Goal: Check status: Check status

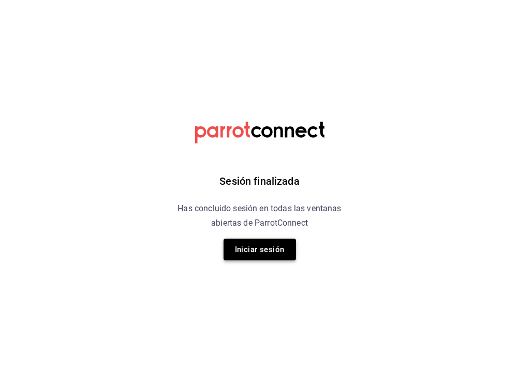
click at [258, 246] on button "Iniciar sesión" at bounding box center [260, 250] width 72 height 22
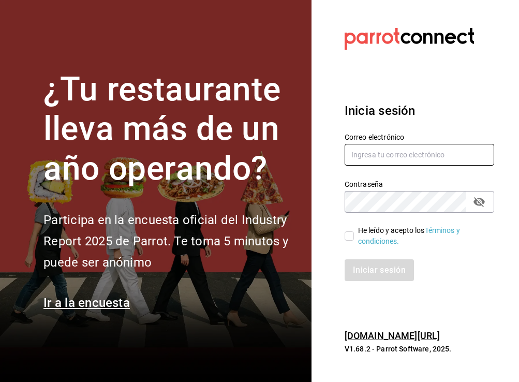
click at [416, 154] on input "text" at bounding box center [420, 155] width 150 height 22
type input "constanzanavarro99@gmail.com"
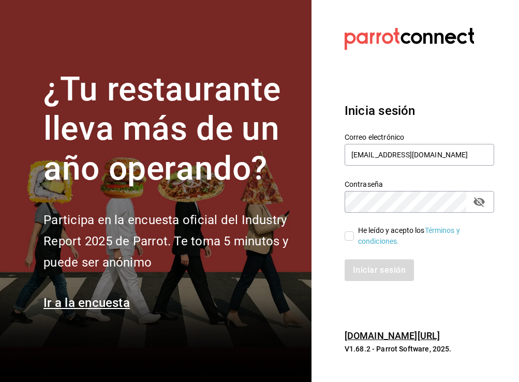
click at [347, 228] on label "He leído y acepto los Términos y condiciones." at bounding box center [415, 236] width 141 height 22
click at [347, 231] on input "He leído y acepto los Términos y condiciones." at bounding box center [349, 235] width 9 height 9
checkbox input "true"
click at [365, 267] on button "Iniciar sesión" at bounding box center [380, 270] width 70 height 22
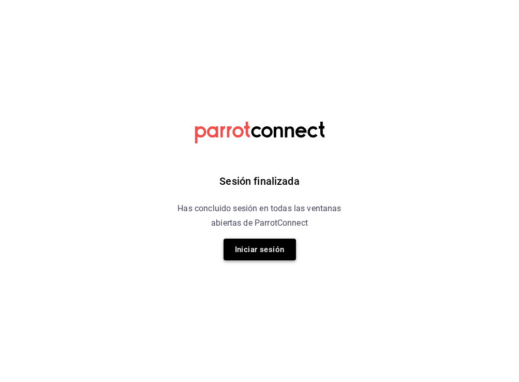
click at [262, 245] on button "Iniciar sesión" at bounding box center [260, 250] width 72 height 22
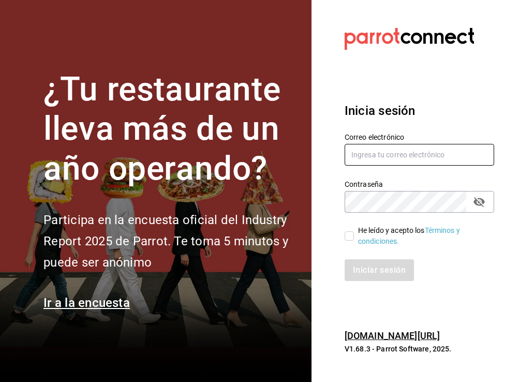
click at [375, 155] on input "text" at bounding box center [420, 155] width 150 height 22
type input "constanzanavarro99@gmail.com"
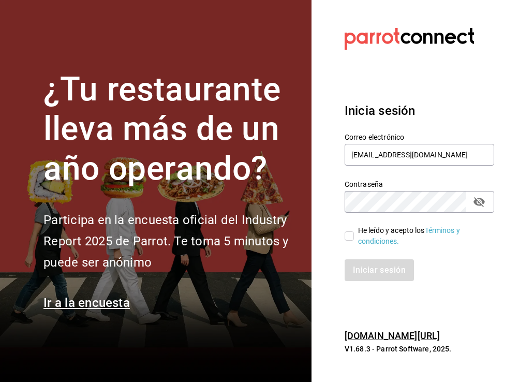
click at [352, 234] on input "He leído y acepto los Términos y condiciones." at bounding box center [349, 235] width 9 height 9
checkbox input "true"
click at [373, 276] on button "Iniciar sesión" at bounding box center [380, 270] width 70 height 22
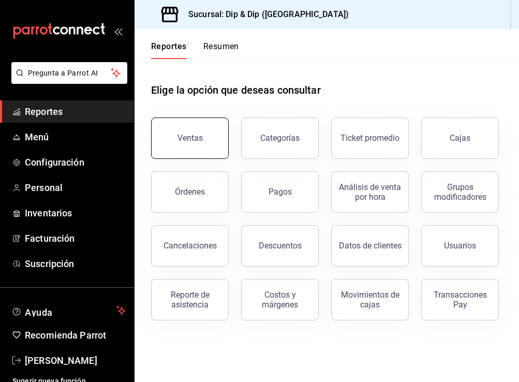
click at [192, 140] on div "Ventas" at bounding box center [190, 138] width 25 height 10
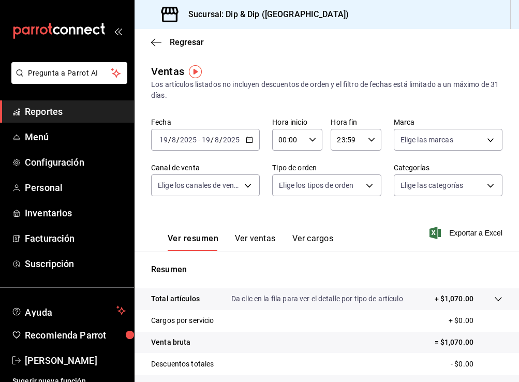
click at [257, 238] on button "Ver ventas" at bounding box center [255, 242] width 41 height 18
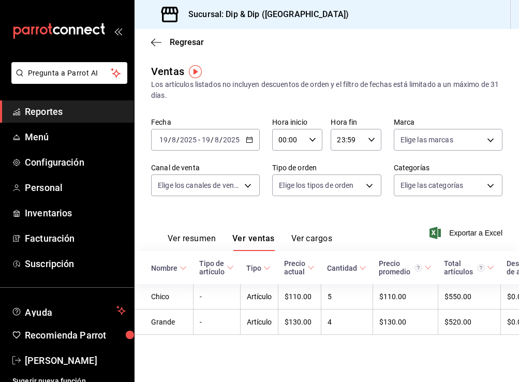
click at [254, 137] on div "[DATE] [DATE] - [DATE] [DATE]" at bounding box center [205, 140] width 109 height 22
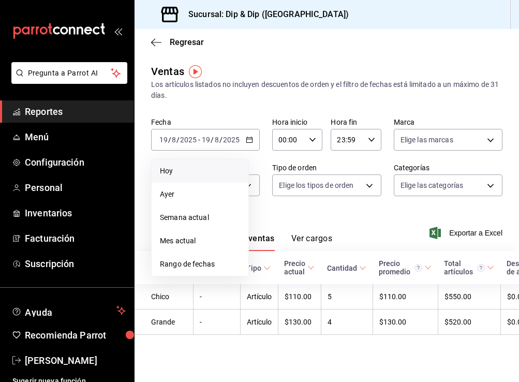
click at [213, 173] on span "Hoy" at bounding box center [200, 171] width 80 height 11
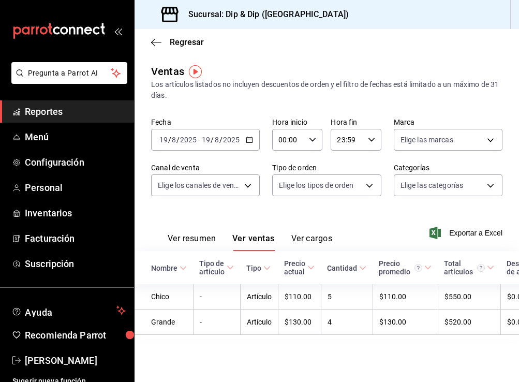
click at [253, 138] on icon "button" at bounding box center [249, 139] width 7 height 7
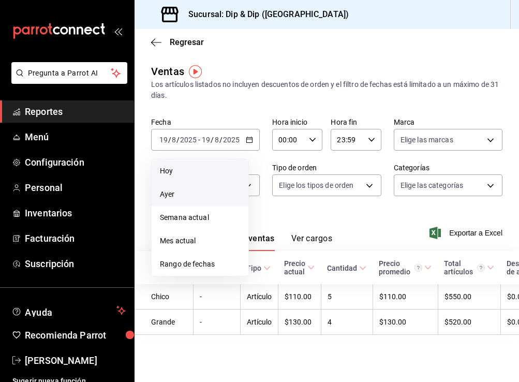
click at [190, 195] on span "Ayer" at bounding box center [200, 194] width 80 height 11
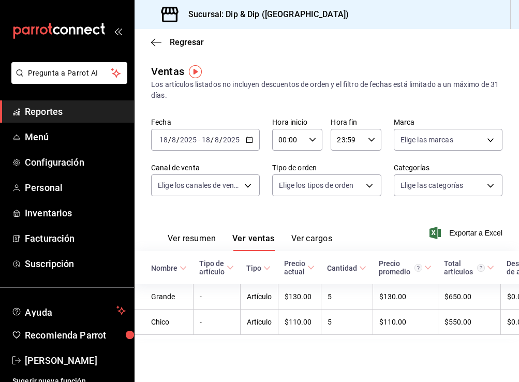
click at [251, 137] on \(Stroke\) "button" at bounding box center [249, 140] width 6 height 6
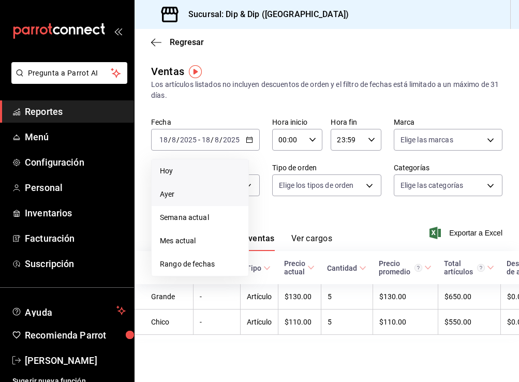
click at [210, 169] on span "Hoy" at bounding box center [200, 171] width 80 height 11
